Goal: Browse casually

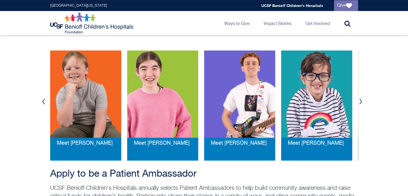
scroll to position [99, 0]
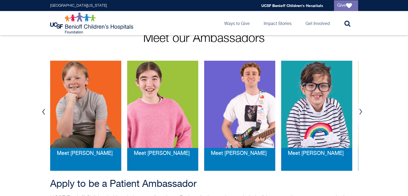
click at [359, 110] on button "Next" at bounding box center [361, 112] width 8 height 16
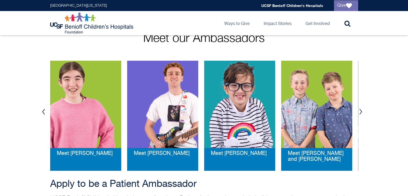
click at [359, 110] on button "Next" at bounding box center [361, 112] width 8 height 16
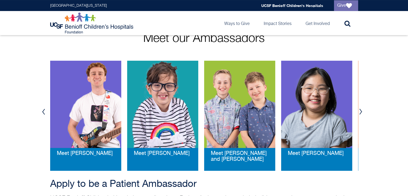
click at [359, 110] on button "Next" at bounding box center [361, 112] width 8 height 16
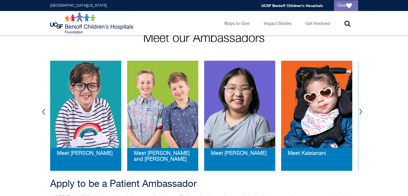
click at [359, 110] on button "Next" at bounding box center [361, 112] width 8 height 16
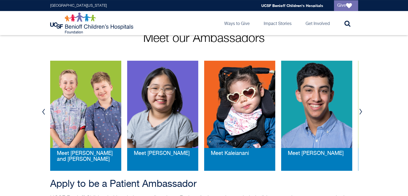
click at [359, 110] on button "Next" at bounding box center [361, 112] width 8 height 16
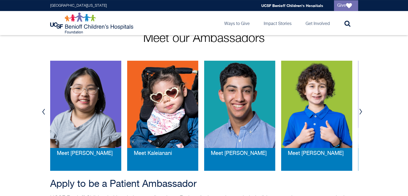
click at [359, 110] on button "Next" at bounding box center [361, 112] width 8 height 16
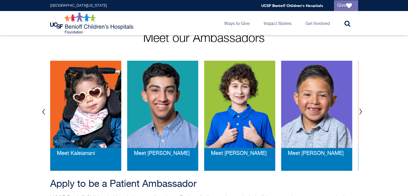
click at [359, 110] on button "Next" at bounding box center [361, 112] width 8 height 16
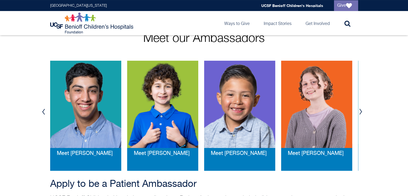
click at [359, 110] on button "Next" at bounding box center [361, 112] width 8 height 16
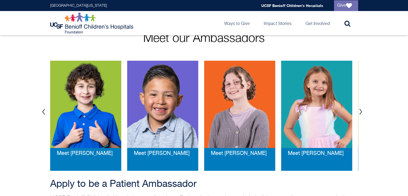
click at [359, 110] on button "Next" at bounding box center [361, 112] width 8 height 16
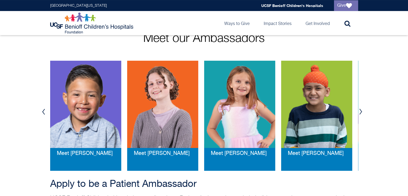
click at [359, 110] on button "Next" at bounding box center [361, 112] width 8 height 16
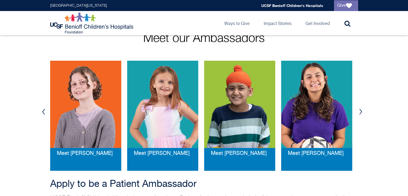
click at [359, 110] on button "Next" at bounding box center [361, 112] width 8 height 16
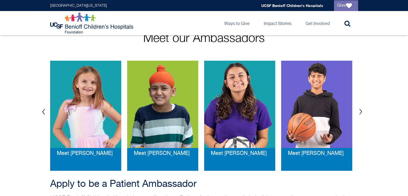
click at [359, 110] on button "Next" at bounding box center [361, 112] width 8 height 16
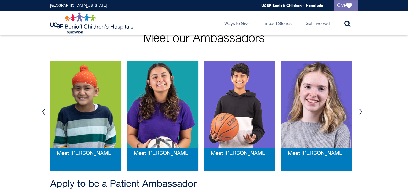
click at [359, 110] on button "Next" at bounding box center [361, 112] width 8 height 16
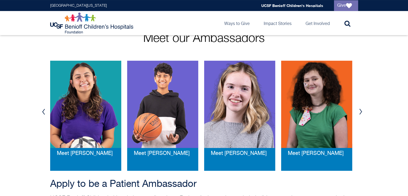
click at [359, 110] on button "Next" at bounding box center [361, 112] width 8 height 16
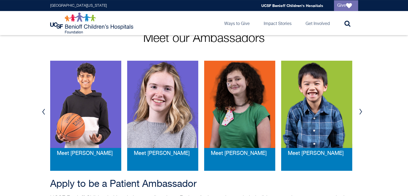
click at [359, 110] on button "Next" at bounding box center [361, 112] width 8 height 16
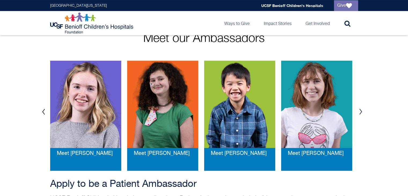
click at [359, 110] on button "Next" at bounding box center [361, 112] width 8 height 16
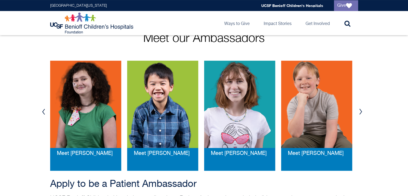
click at [359, 110] on button "Next" at bounding box center [361, 112] width 8 height 16
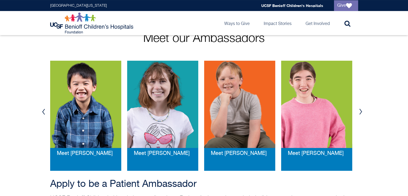
click at [359, 110] on button "Next" at bounding box center [361, 112] width 8 height 16
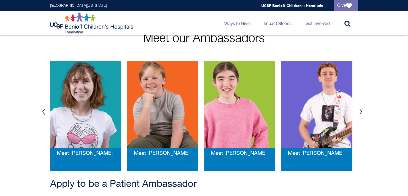
click at [359, 110] on button "Next" at bounding box center [361, 112] width 8 height 16
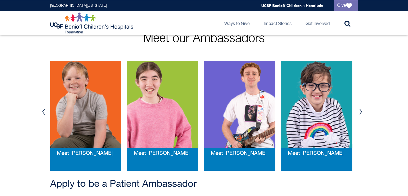
click at [359, 110] on button "Next" at bounding box center [361, 112] width 8 height 16
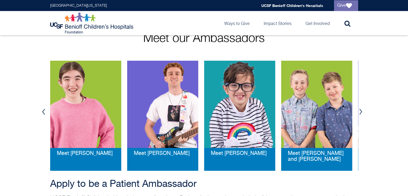
click at [359, 110] on button "Next" at bounding box center [361, 112] width 8 height 16
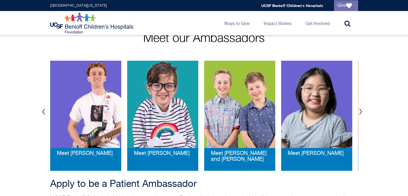
click at [359, 110] on button "Next" at bounding box center [361, 112] width 8 height 16
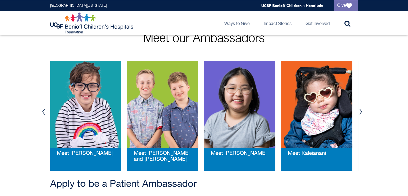
click at [359, 110] on button "Next" at bounding box center [361, 112] width 8 height 16
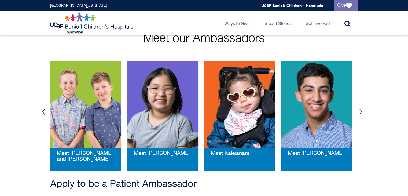
click at [359, 110] on button "Next" at bounding box center [361, 112] width 8 height 16
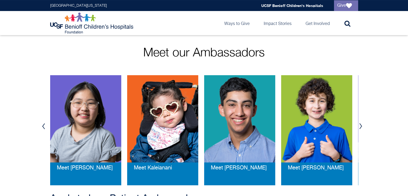
scroll to position [84, 0]
